Goal: Task Accomplishment & Management: Manage account settings

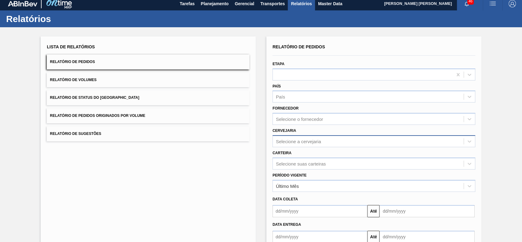
click at [319, 143] on div "Selecione a cervejaria" at bounding box center [298, 141] width 45 height 5
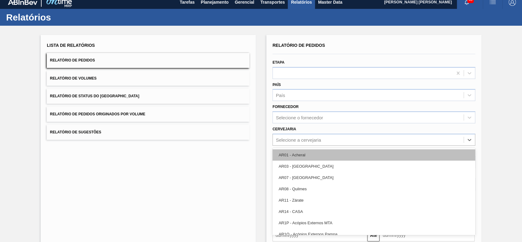
scroll to position [5, 0]
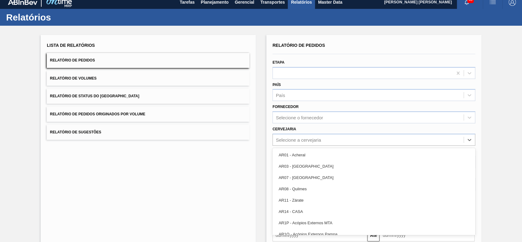
click at [332, 131] on div "Cervejaria option AR01 - Acheral focused, 1 of 92. 92 results available. Use Up…" at bounding box center [373, 135] width 203 height 21
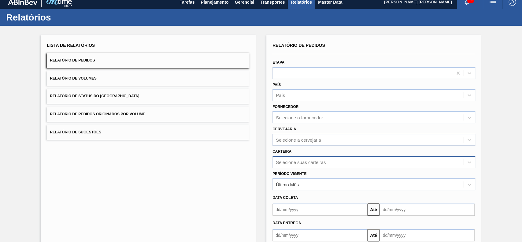
click at [299, 162] on div "Selecione suas carteiras" at bounding box center [373, 162] width 203 height 12
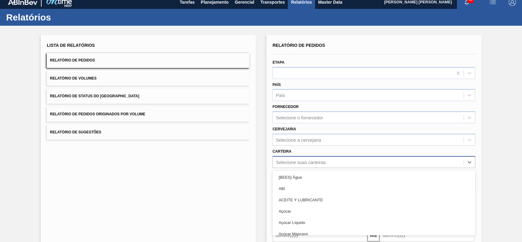
scroll to position [27, 0]
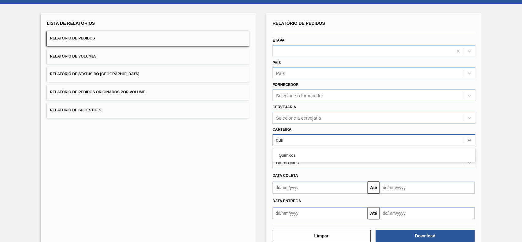
type input "quími"
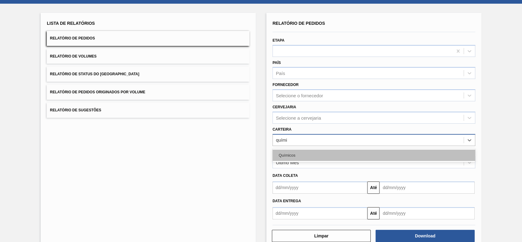
click at [311, 150] on div "Químicos" at bounding box center [373, 155] width 203 height 11
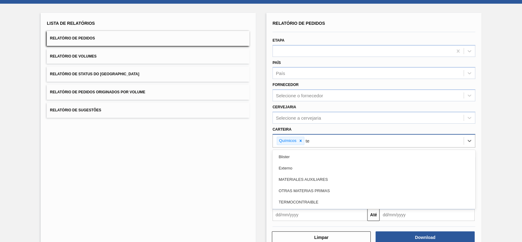
type input "t"
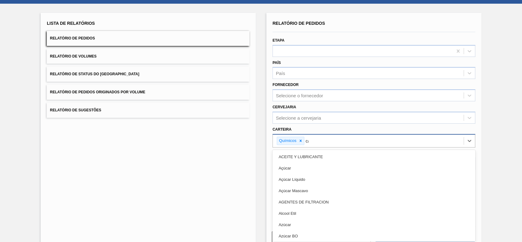
type input "carv"
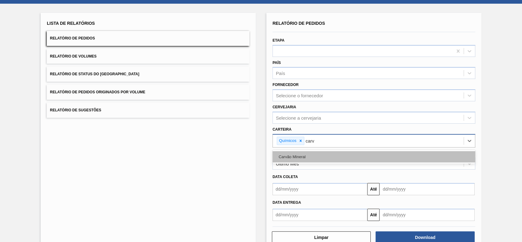
click at [332, 155] on div "Carvão Mineral" at bounding box center [373, 156] width 203 height 11
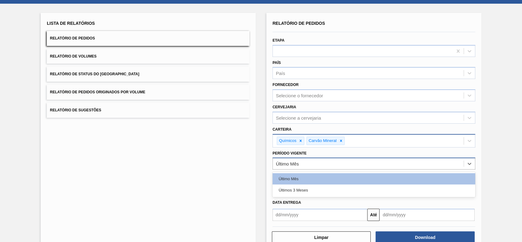
click at [297, 161] on div "Último Mês" at bounding box center [287, 163] width 23 height 5
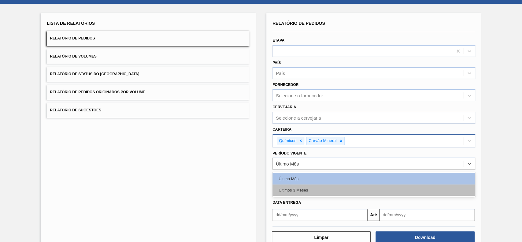
click at [304, 190] on div "Últimos 3 Meses" at bounding box center [373, 189] width 203 height 11
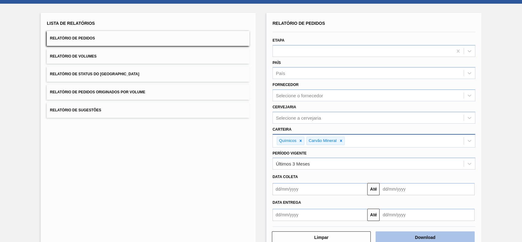
click at [418, 237] on button "Download" at bounding box center [425, 237] width 99 height 12
drag, startPoint x: 168, startPoint y: 76, endPoint x: 172, endPoint y: 80, distance: 5.2
click at [168, 76] on button "Relatório de Status do Estoque" at bounding box center [148, 74] width 203 height 15
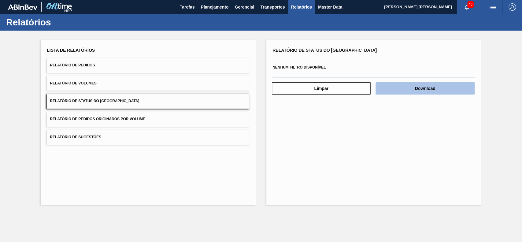
click at [433, 90] on button "Download" at bounding box center [425, 88] width 99 height 12
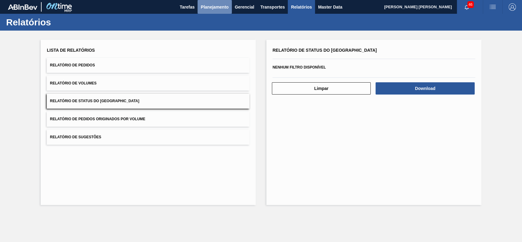
click at [221, 7] on span "Planejamento" at bounding box center [215, 6] width 28 height 7
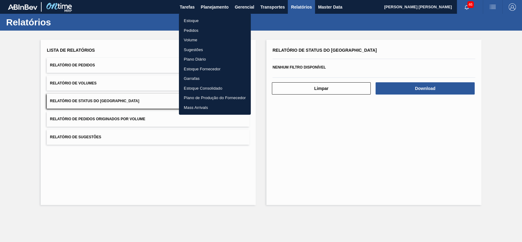
click at [200, 21] on li "Estoque" at bounding box center [215, 21] width 72 height 10
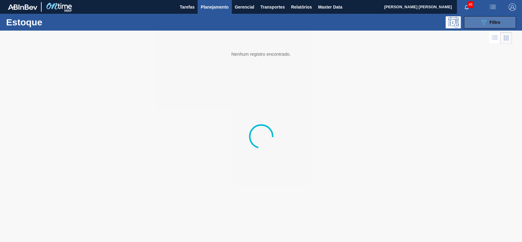
click at [489, 26] on button "089F7B8B-B2A5-4AFE-B5C0-19BA573D28AC Filtro" at bounding box center [490, 22] width 52 height 12
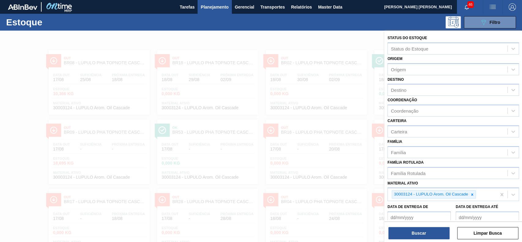
click at [473, 194] on icon at bounding box center [472, 194] width 4 height 4
click at [474, 197] on div at bounding box center [472, 195] width 7 height 8
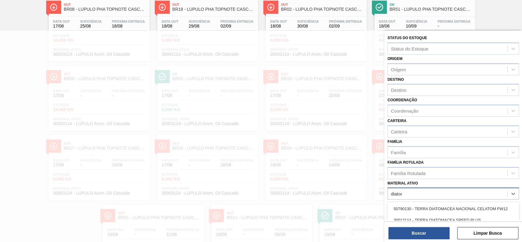
type ativo "diatoma"
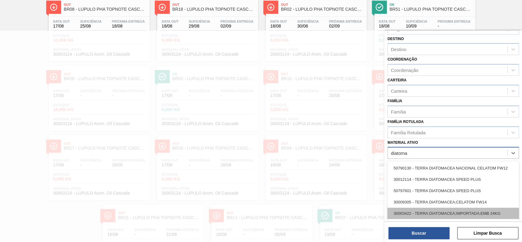
scroll to position [12, 0]
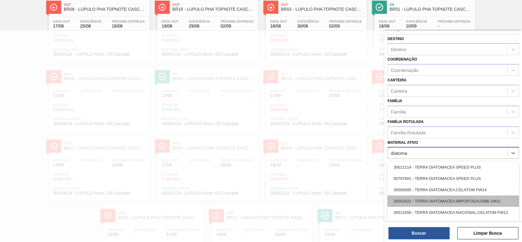
click at [468, 202] on div "30003422 - TERRA DIATOMACEA;IMPORTADA;EMB 24KG" at bounding box center [452, 200] width 131 height 11
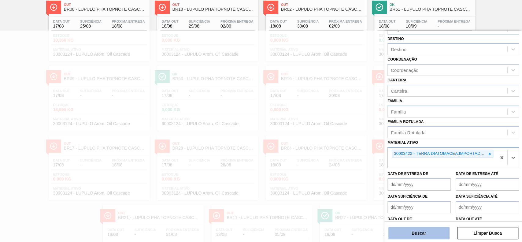
click at [433, 229] on button "Buscar" at bounding box center [418, 233] width 61 height 12
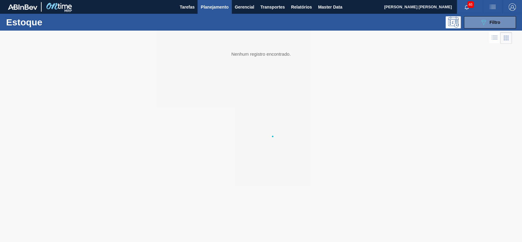
scroll to position [0, 0]
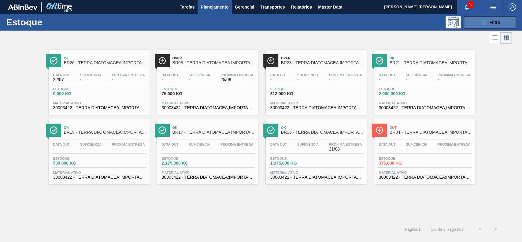
click at [472, 23] on button "089F7B8B-B2A5-4AFE-B5C0-19BA573D28AC Filtro" at bounding box center [490, 22] width 52 height 12
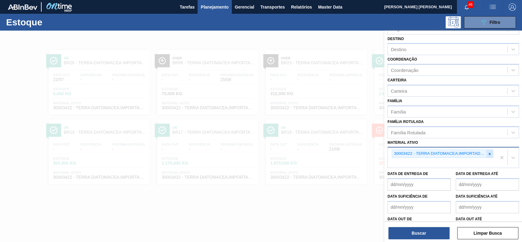
click at [490, 152] on icon at bounding box center [489, 154] width 4 height 4
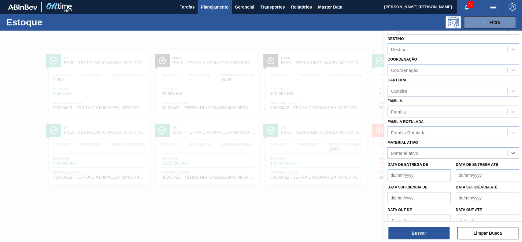
paste ativo "30009915"
type ativo "30009915"
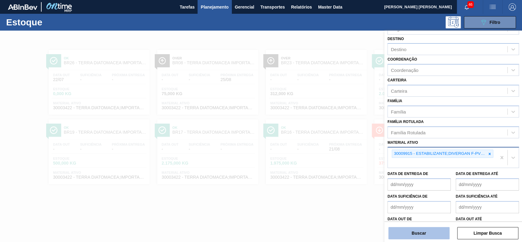
click at [429, 235] on button "Buscar" at bounding box center [418, 233] width 61 height 12
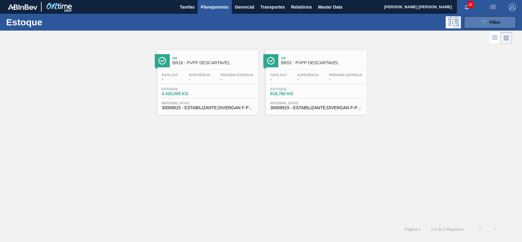
click at [478, 19] on button "089F7B8B-B2A5-4AFE-B5C0-19BA573D28AC Filtro" at bounding box center [490, 22] width 52 height 12
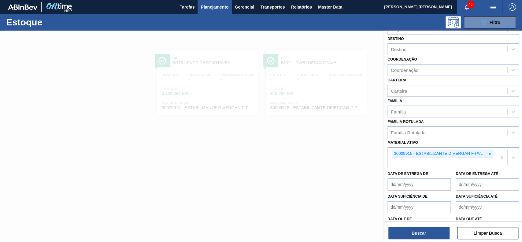
click at [461, 162] on div "30009915 - ESTABILIZANTE;DIVERGAN F-PVPP;;" at bounding box center [442, 157] width 109 height 20
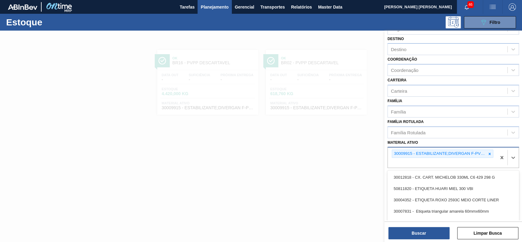
paste ativo "30003542"
type ativo "30003542"
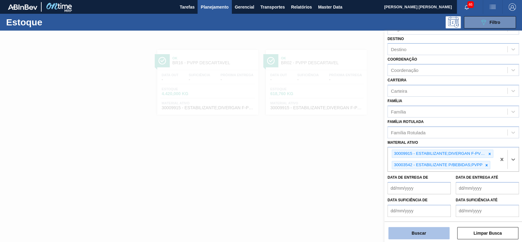
click at [415, 229] on button "Buscar" at bounding box center [418, 233] width 61 height 12
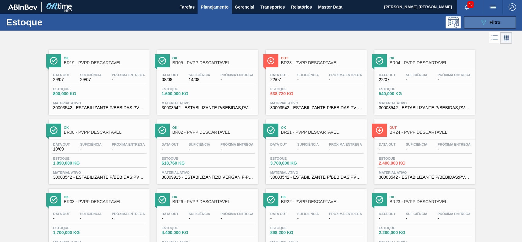
click at [490, 19] on div "089F7B8B-B2A5-4AFE-B5C0-19BA573D28AC Filtro" at bounding box center [490, 22] width 20 height 7
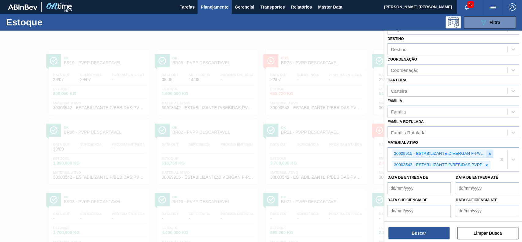
click at [488, 154] on icon at bounding box center [489, 154] width 4 height 4
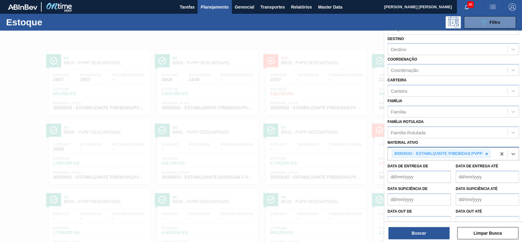
click at [488, 157] on div "30003542 - ESTABILIZANTE P/BEBIDAS;PVPP" at bounding box center [442, 153] width 109 height 13
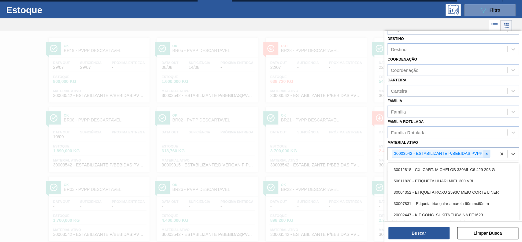
scroll to position [14, 0]
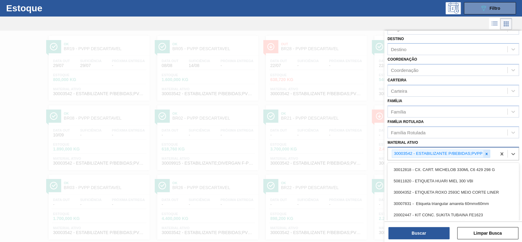
click at [484, 153] on icon at bounding box center [486, 154] width 4 height 4
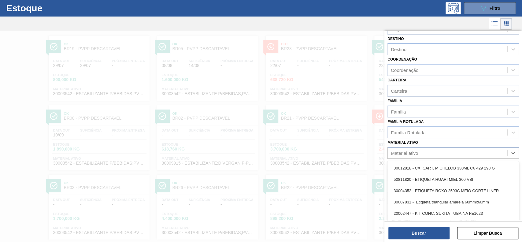
click at [464, 155] on div "Material ativo" at bounding box center [448, 153] width 120 height 9
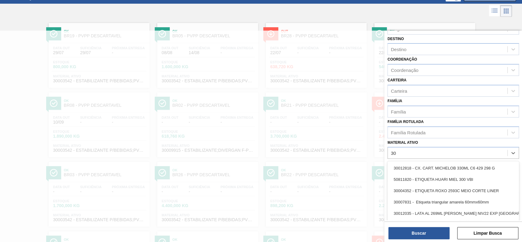
scroll to position [27, 0]
type ativo "30009622"
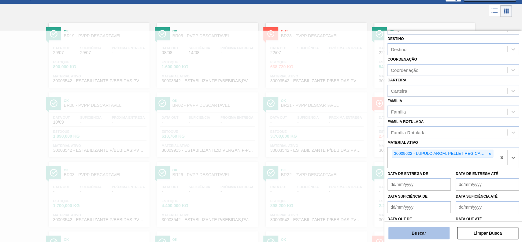
click at [405, 228] on button "Buscar" at bounding box center [418, 233] width 61 height 12
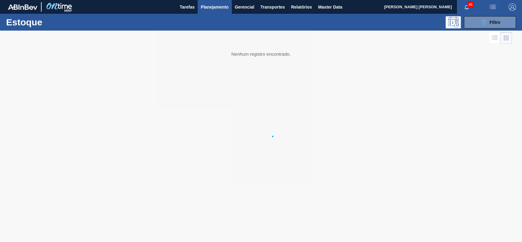
scroll to position [0, 0]
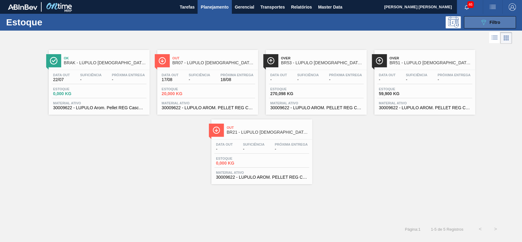
click at [488, 19] on div "089F7B8B-B2A5-4AFE-B5C0-19BA573D28AC Filtro" at bounding box center [490, 22] width 20 height 7
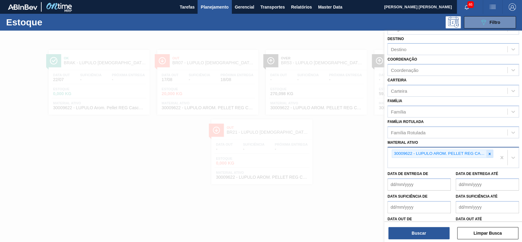
click at [489, 154] on icon at bounding box center [489, 154] width 4 height 4
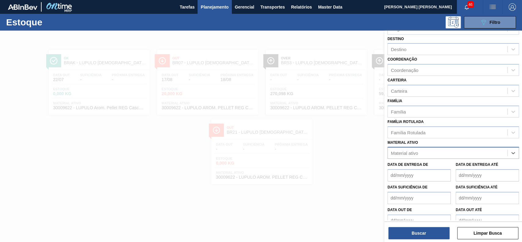
paste ativo "30009265"
type ativo "30009265"
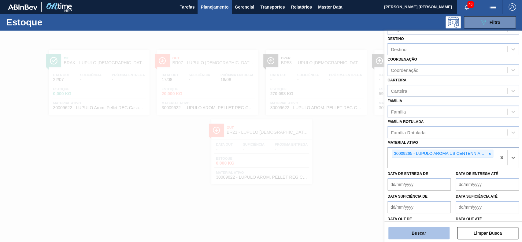
click at [393, 235] on button "Buscar" at bounding box center [418, 233] width 61 height 12
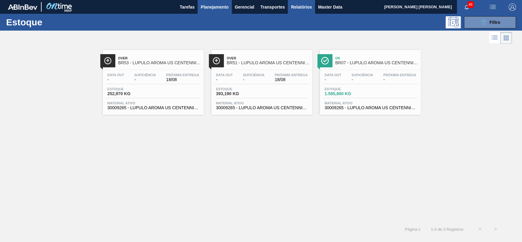
click at [294, 11] on button "Relatórios" at bounding box center [301, 7] width 27 height 14
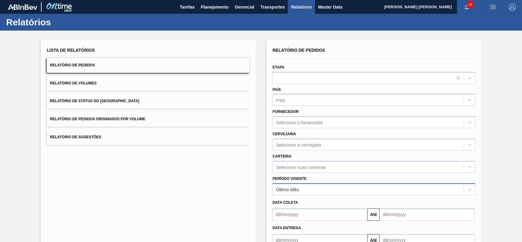
click at [324, 190] on div "Último Mês" at bounding box center [368, 189] width 191 height 9
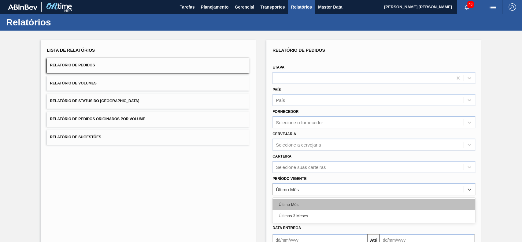
click at [301, 208] on div "Último Mês" at bounding box center [373, 204] width 203 height 11
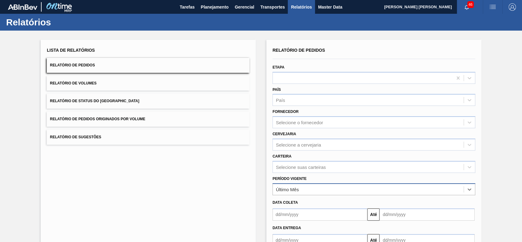
click at [298, 192] on div "Último Mês" at bounding box center [368, 189] width 191 height 9
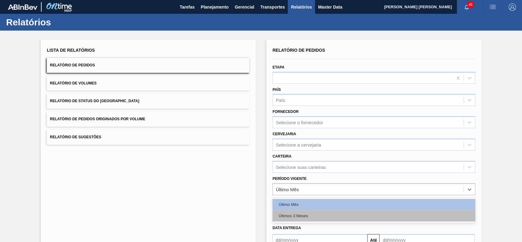
click at [301, 216] on div "Últimos 3 Meses" at bounding box center [373, 215] width 203 height 11
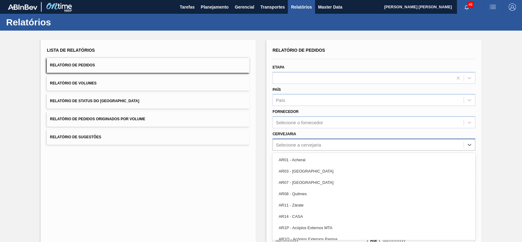
click at [310, 146] on div "Selecione a cervejaria" at bounding box center [373, 145] width 203 height 12
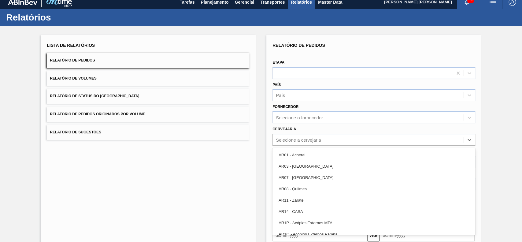
click at [309, 126] on div "Cervejaria option AR01 - Acheral focused, 1 of 92. 92 results available. Use Up…" at bounding box center [373, 135] width 203 height 21
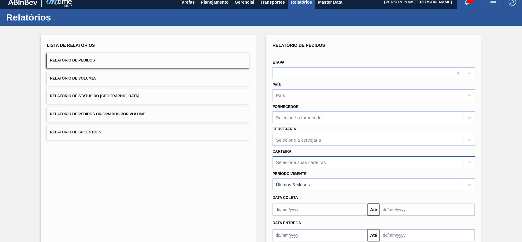
click at [302, 159] on div "Selecione suas carteiras" at bounding box center [373, 162] width 203 height 12
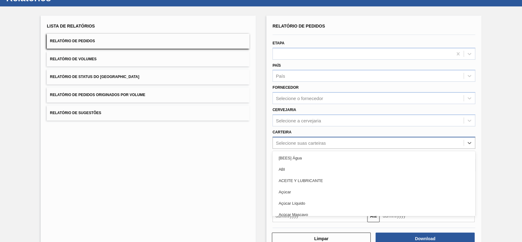
scroll to position [27, 0]
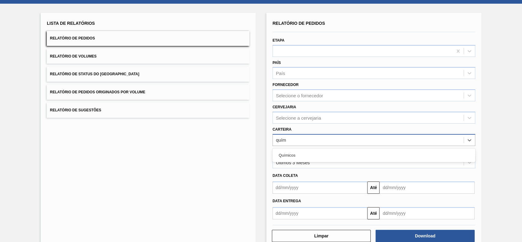
type input "quími"
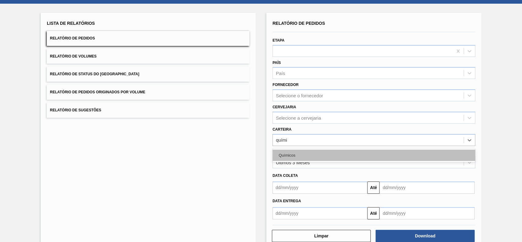
click at [300, 157] on div "Químicos" at bounding box center [373, 155] width 203 height 11
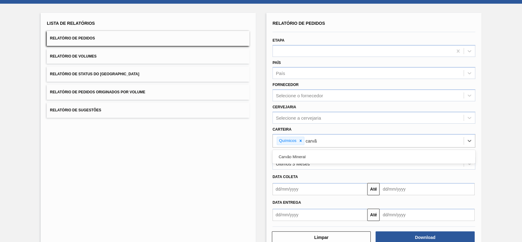
type input "carvão"
click at [300, 157] on div "Carvão Mineral" at bounding box center [373, 156] width 203 height 11
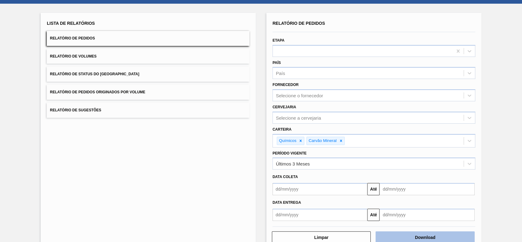
click at [426, 236] on button "Download" at bounding box center [425, 237] width 99 height 12
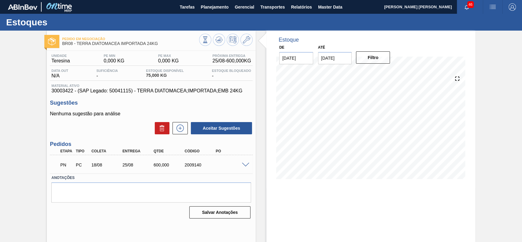
click at [243, 164] on span at bounding box center [245, 165] width 7 height 5
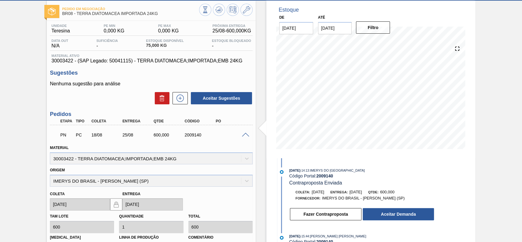
scroll to position [81, 0]
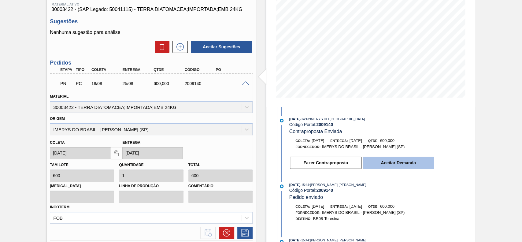
click at [387, 164] on button "Aceitar Demanda" at bounding box center [398, 163] width 71 height 12
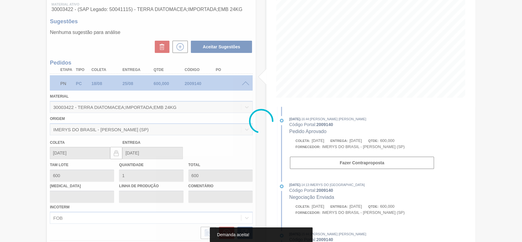
type input "19/08/2025"
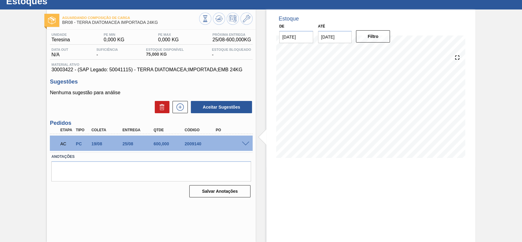
click at [246, 143] on span at bounding box center [245, 144] width 7 height 5
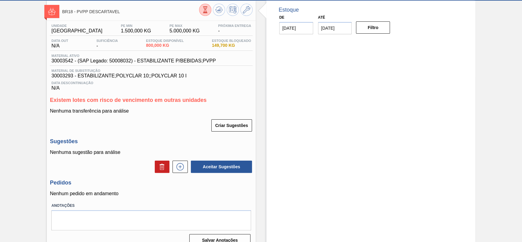
scroll to position [41, 0]
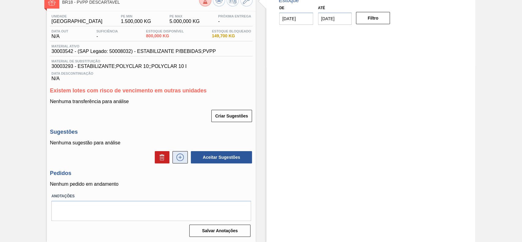
click at [183, 153] on button at bounding box center [179, 157] width 15 height 12
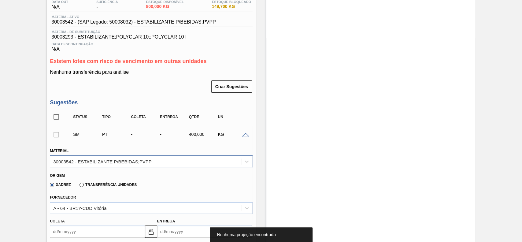
scroll to position [82, 0]
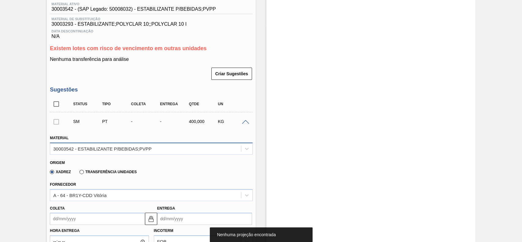
click at [122, 151] on div "30003542 - ESTABILIZANTE P/BEBIDAS;PVPP" at bounding box center [102, 148] width 98 height 5
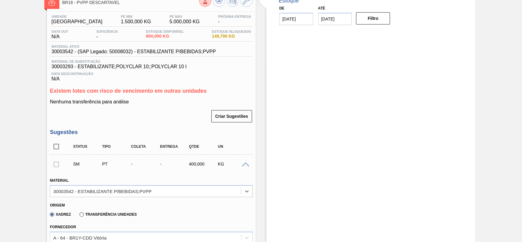
scroll to position [0, 0]
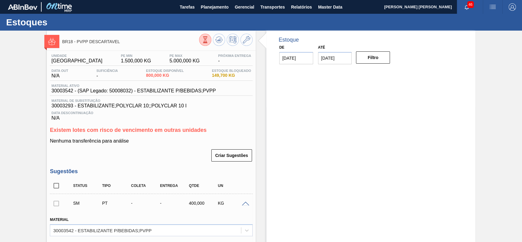
click at [246, 202] on div "KG" at bounding box center [232, 203] width 32 height 5
click at [245, 202] on span at bounding box center [245, 204] width 7 height 5
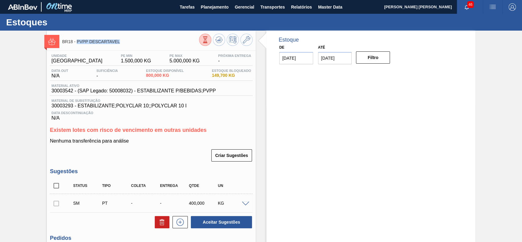
drag, startPoint x: 120, startPoint y: 44, endPoint x: 77, endPoint y: 41, distance: 43.2
click at [77, 41] on span "BR18 - PVPP DESCARTAVEL" at bounding box center [130, 41] width 137 height 5
copy span "PVPP DESCARTAVEL"
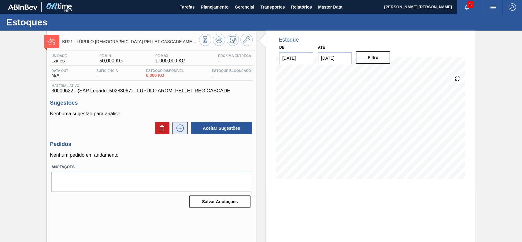
click at [182, 129] on icon at bounding box center [180, 127] width 10 height 7
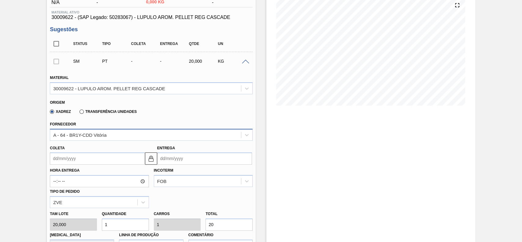
scroll to position [81, 0]
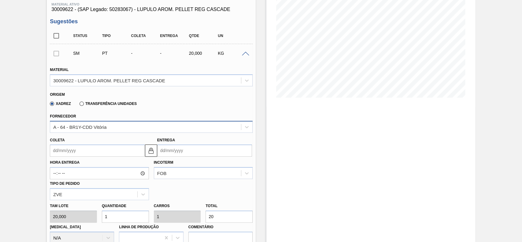
click at [109, 125] on div "A - 64 - BR1Y-CDD Vitória" at bounding box center [145, 126] width 191 height 9
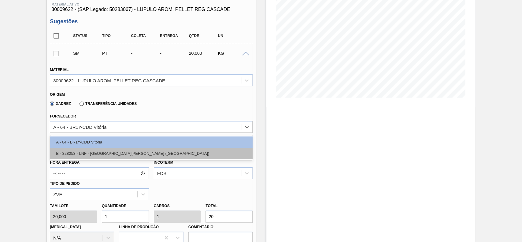
click at [103, 153] on div "B - 328253 - LNF - BENTO GONÇALVES (RS)" at bounding box center [151, 153] width 203 height 11
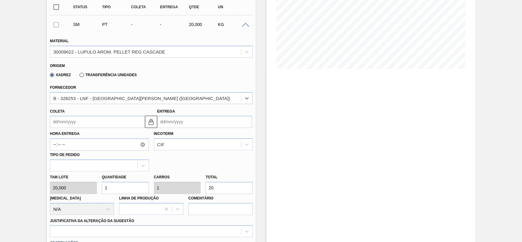
scroll to position [122, 0]
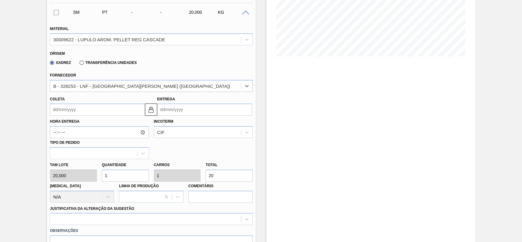
click at [89, 111] on input "Coleta" at bounding box center [97, 109] width 95 height 12
click at [178, 97] on div "Entrega" at bounding box center [204, 105] width 95 height 21
click at [237, 179] on input "20" at bounding box center [228, 175] width 47 height 12
type input "1"
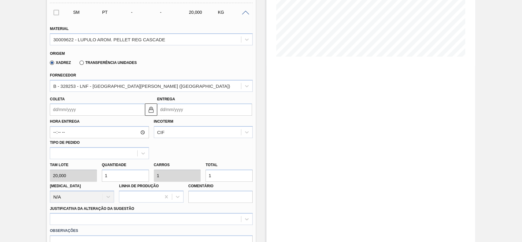
type input "0,05"
type input "0"
type input "0,1"
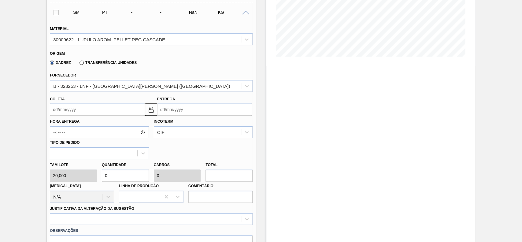
type input "0,1"
type input "2"
type input "1,25"
type input "25"
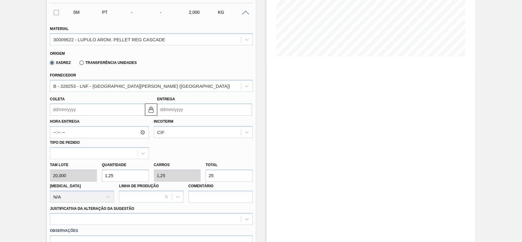
type input "12,5"
type input "250"
click at [208, 157] on div "Hora Entrega Incoterm CIF Tipo de pedido" at bounding box center [151, 137] width 208 height 43
click at [97, 113] on input "Coleta" at bounding box center [97, 109] width 95 height 12
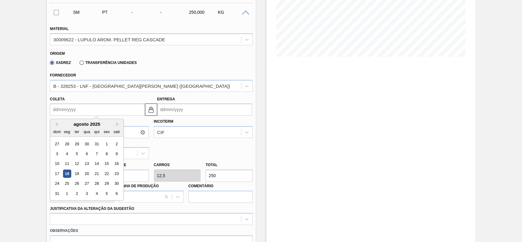
click at [70, 122] on div "agosto 2025" at bounding box center [86, 123] width 73 height 5
click at [88, 175] on div "20" at bounding box center [87, 173] width 8 height 8
type input "20/08/2025"
type input "22/08/2025"
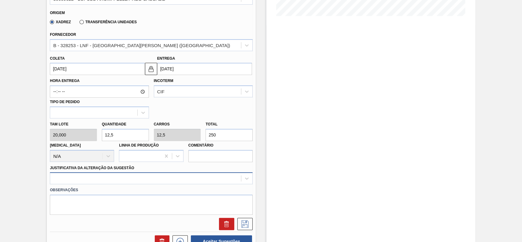
click at [149, 176] on div at bounding box center [151, 178] width 203 height 12
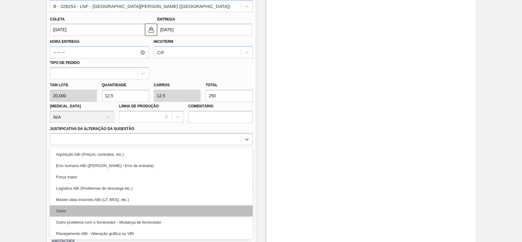
click at [88, 212] on div "Outro" at bounding box center [151, 210] width 203 height 11
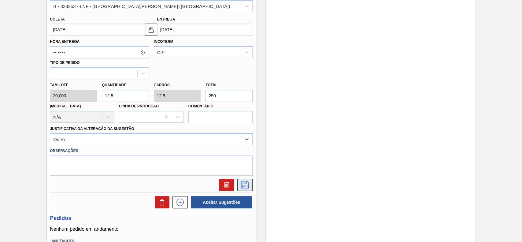
click at [238, 185] on button at bounding box center [244, 185] width 15 height 12
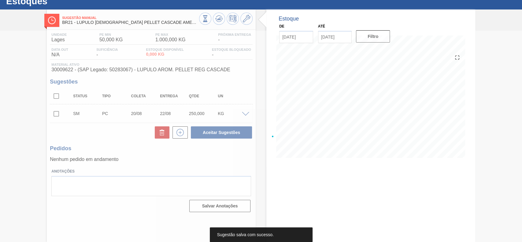
scroll to position [21, 0]
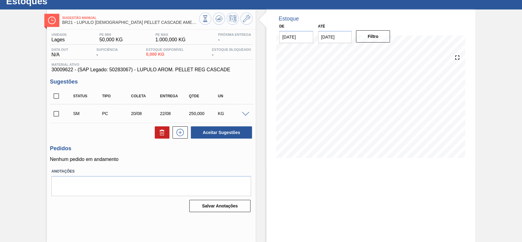
click at [57, 115] on input "checkbox" at bounding box center [56, 113] width 13 height 13
click at [235, 134] on button "Aceitar Sugestões" at bounding box center [221, 132] width 61 height 12
checkbox input "false"
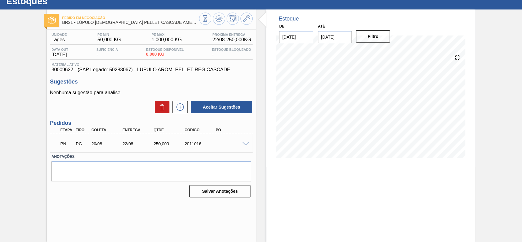
click at [243, 143] on span at bounding box center [245, 144] width 7 height 5
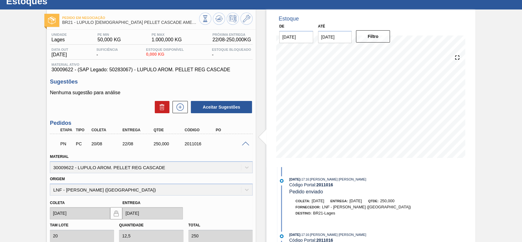
click at [245, 144] on span at bounding box center [245, 144] width 7 height 5
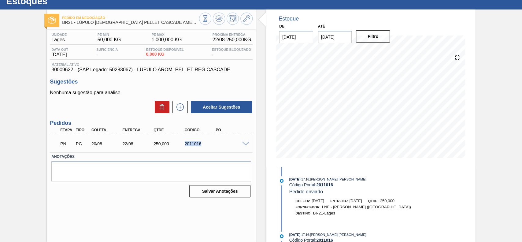
drag, startPoint x: 188, startPoint y: 144, endPoint x: 184, endPoint y: 144, distance: 4.3
click at [184, 144] on div "2011016" at bounding box center [200, 143] width 35 height 5
copy div "2011016"
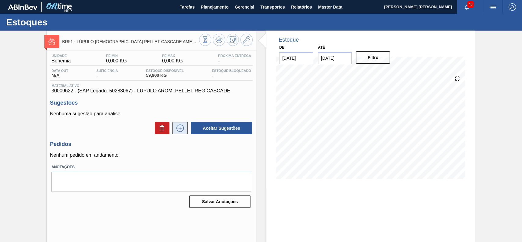
click at [181, 133] on button at bounding box center [179, 128] width 15 height 12
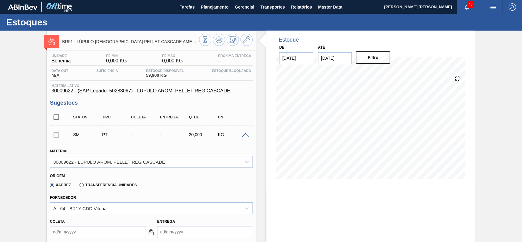
scroll to position [41, 0]
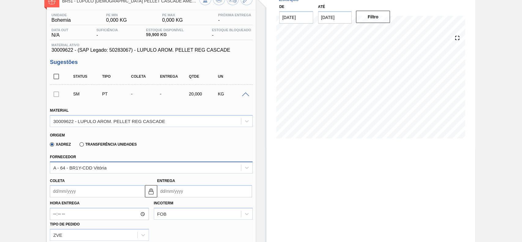
click at [99, 163] on div "A - 64 - BR1Y-CDD Vitória" at bounding box center [151, 167] width 203 height 12
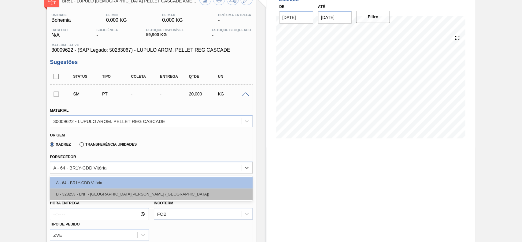
click at [86, 189] on div "B - 328253 - LNF - BENTO GONÇALVES (RS)" at bounding box center [151, 193] width 203 height 11
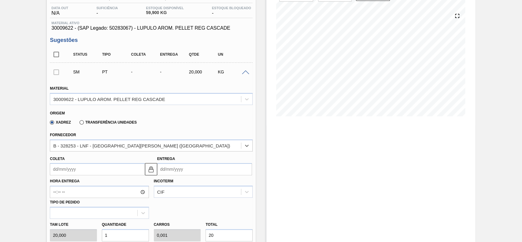
scroll to position [81, 0]
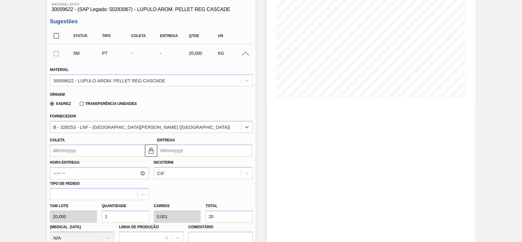
click at [77, 154] on input "Coleta" at bounding box center [97, 150] width 95 height 12
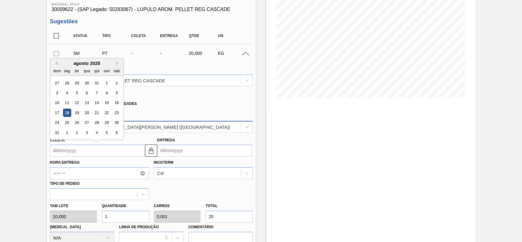
drag, startPoint x: 86, startPoint y: 115, endPoint x: 86, endPoint y: 128, distance: 13.5
click at [86, 115] on div "20" at bounding box center [87, 113] width 8 height 8
type input "20/08/2025"
type input "22/08/2025"
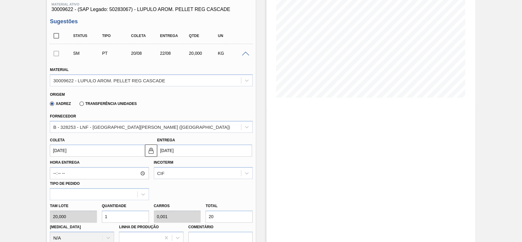
scroll to position [163, 0]
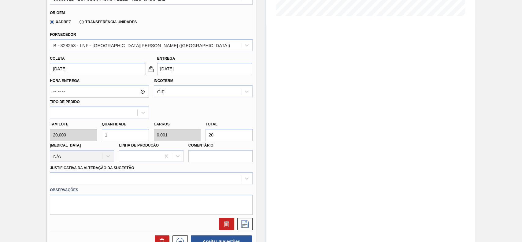
click at [238, 135] on input "20" at bounding box center [228, 135] width 47 height 12
type input "0,3"
type input "0"
type input "6"
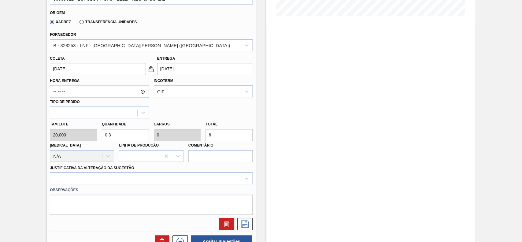
type input "3"
type input "0,004"
type input "60"
click at [179, 177] on div at bounding box center [151, 178] width 203 height 12
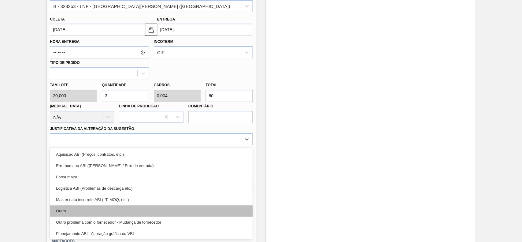
click at [69, 207] on div "Outro" at bounding box center [151, 210] width 203 height 11
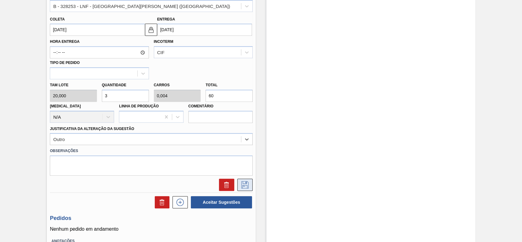
click at [245, 184] on icon at bounding box center [244, 184] width 7 height 7
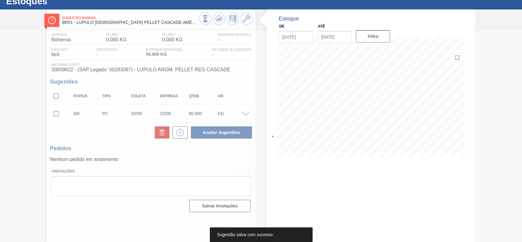
scroll to position [21, 0]
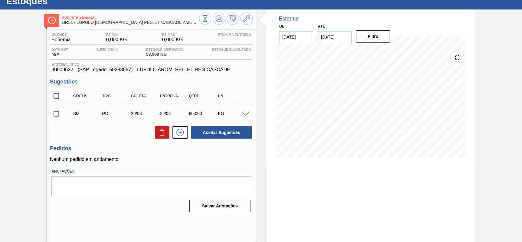
click at [55, 116] on input "checkbox" at bounding box center [56, 113] width 13 height 13
click at [207, 131] on button "Aceitar Sugestões" at bounding box center [221, 132] width 61 height 12
checkbox input "false"
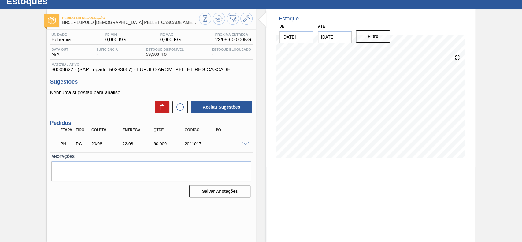
click at [242, 141] on div "PN PC 20/08 22/08 60,000 2011017" at bounding box center [151, 142] width 203 height 15
click at [245, 141] on div at bounding box center [246, 143] width 12 height 5
click at [245, 143] on span at bounding box center [245, 144] width 7 height 5
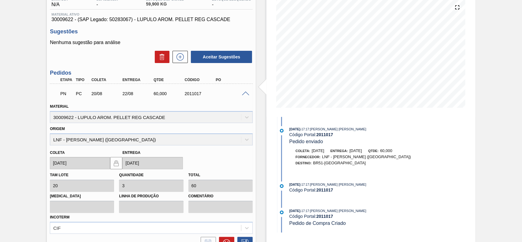
scroll to position [0, 0]
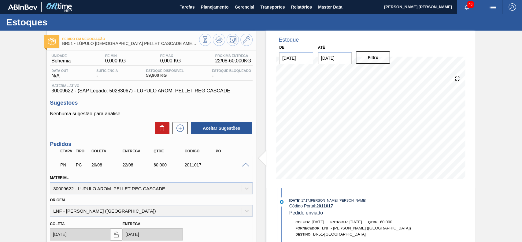
click at [243, 165] on span at bounding box center [245, 165] width 7 height 5
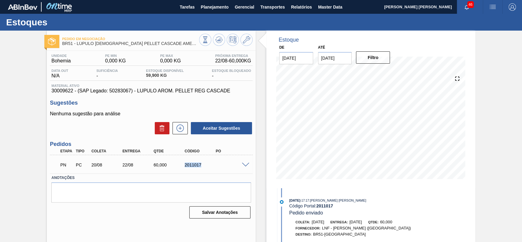
drag, startPoint x: 198, startPoint y: 164, endPoint x: 184, endPoint y: 164, distance: 13.5
click at [184, 164] on div "PN PC 20/08 22/08 60,000 2011017" at bounding box center [149, 164] width 187 height 12
copy div "2011017"
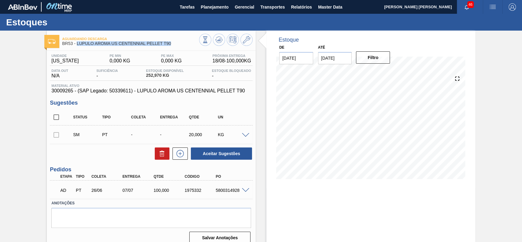
drag, startPoint x: 171, startPoint y: 43, endPoint x: 77, endPoint y: 43, distance: 93.9
click at [77, 43] on span "BR53 - LUPULO AROMA US CENTENNIAL PELLET T90" at bounding box center [130, 43] width 137 height 5
copy span "LUPULO AROMA US CENTENNIAL PELLET T90"
